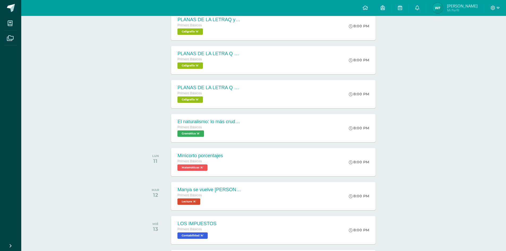
scroll to position [28, 0]
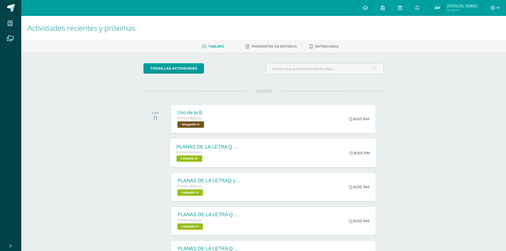
scroll to position [27, 0]
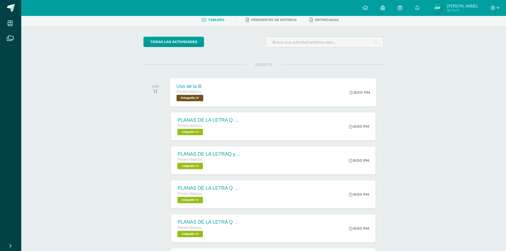
click at [203, 94] on div "Primero Básicos" at bounding box center [191, 92] width 28 height 6
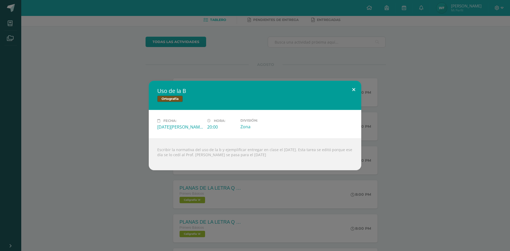
click at [353, 87] on button at bounding box center [353, 90] width 15 height 18
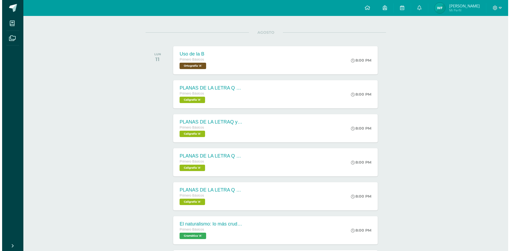
scroll to position [106, 0]
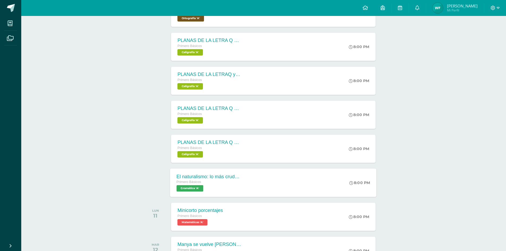
click at [195, 189] on span "Gramática 'A'" at bounding box center [190, 188] width 27 height 6
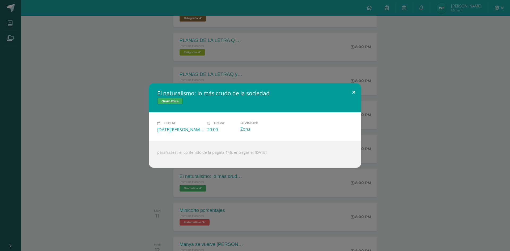
click at [356, 91] on button at bounding box center [353, 92] width 15 height 18
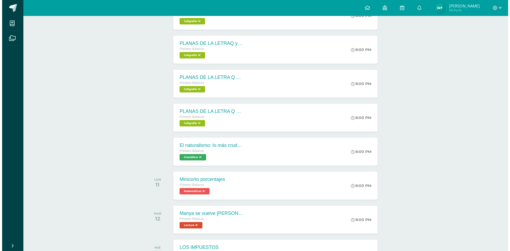
scroll to position [212, 0]
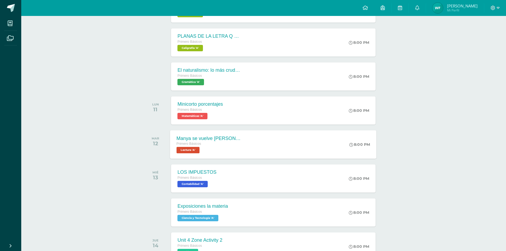
click at [197, 145] on span "Primero Básicos" at bounding box center [189, 144] width 25 height 4
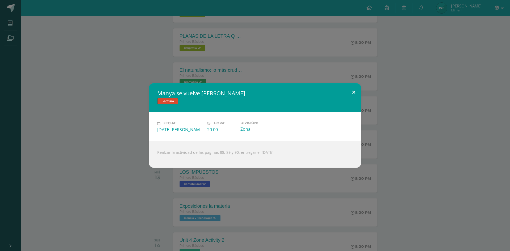
click at [356, 91] on button at bounding box center [353, 92] width 15 height 18
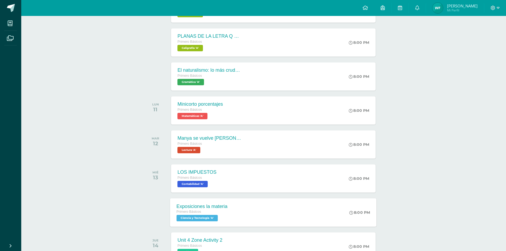
click at [203, 216] on span "Ciencia y Tecnología 'A'" at bounding box center [197, 218] width 41 height 6
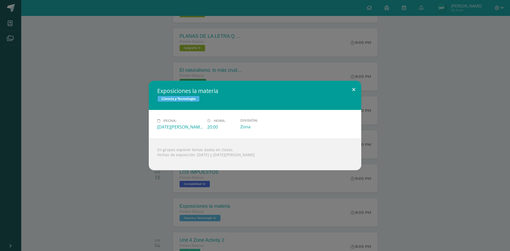
click at [355, 86] on button at bounding box center [353, 90] width 15 height 18
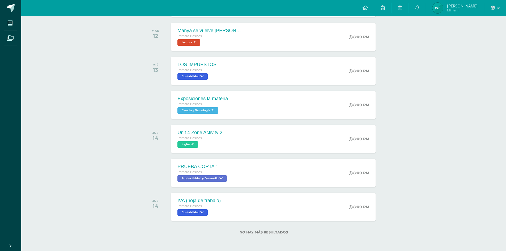
scroll to position [320, 0]
click at [215, 176] on span "Productividad y Desarrollo 'A'" at bounding box center [202, 178] width 50 height 6
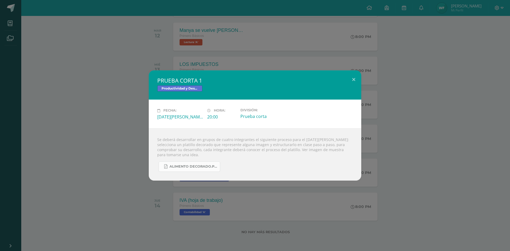
click at [204, 167] on span "ALIMENTO DECORADO.pdf" at bounding box center [193, 166] width 48 height 4
click at [355, 80] on button at bounding box center [353, 79] width 15 height 18
